Goal: Transaction & Acquisition: Purchase product/service

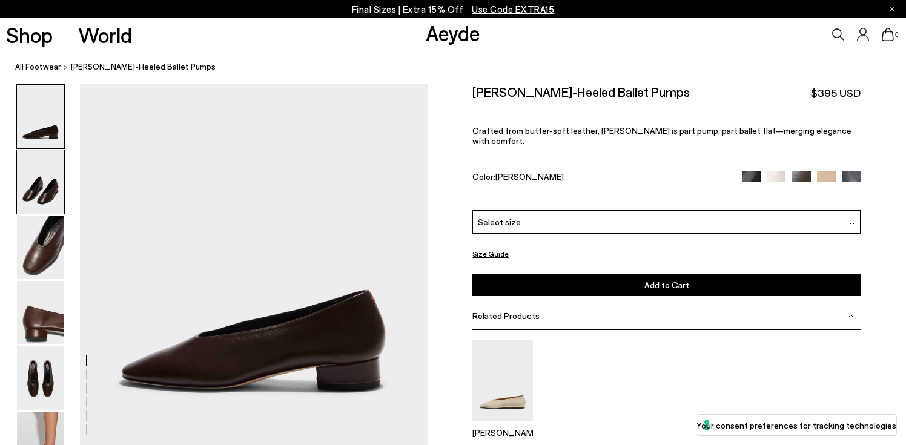
click at [42, 188] on img at bounding box center [40, 182] width 47 height 64
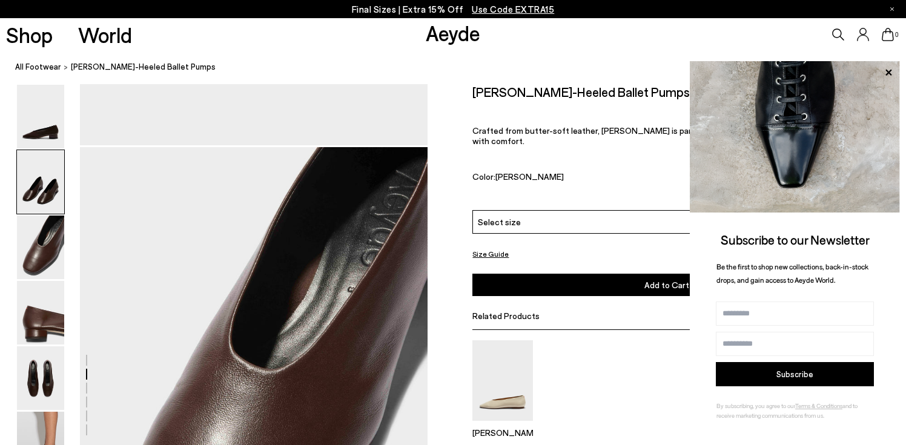
scroll to position [882, 0]
